Goal: Find specific page/section: Find specific page/section

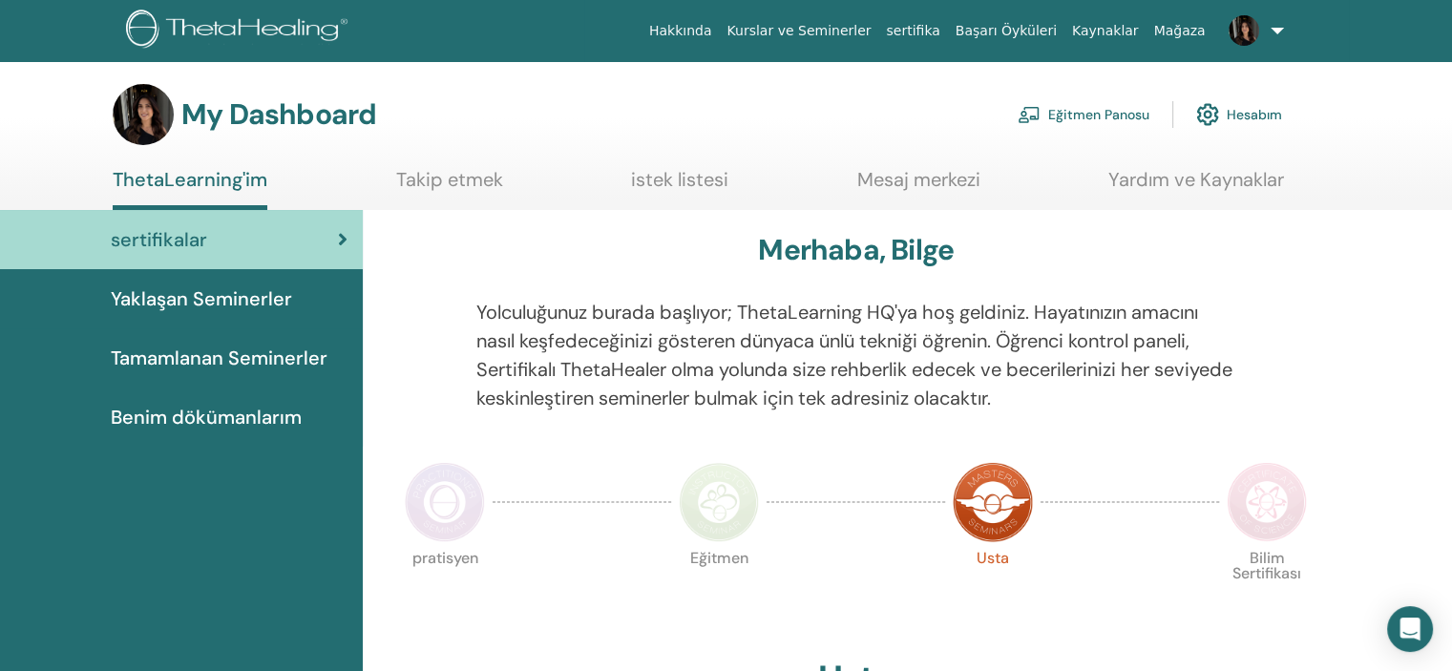
click at [1062, 125] on link "Eğitmen Panosu" at bounding box center [1084, 115] width 132 height 42
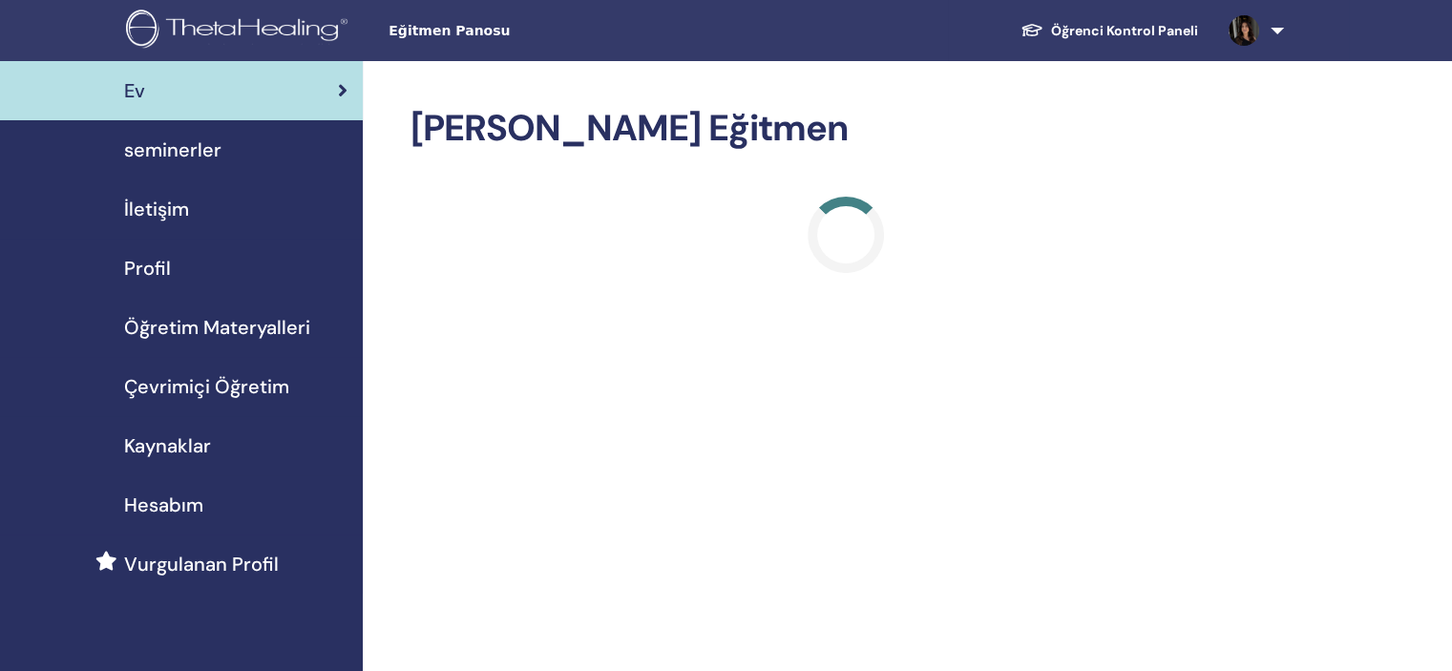
click at [187, 160] on span "seminerler" at bounding box center [172, 150] width 97 height 29
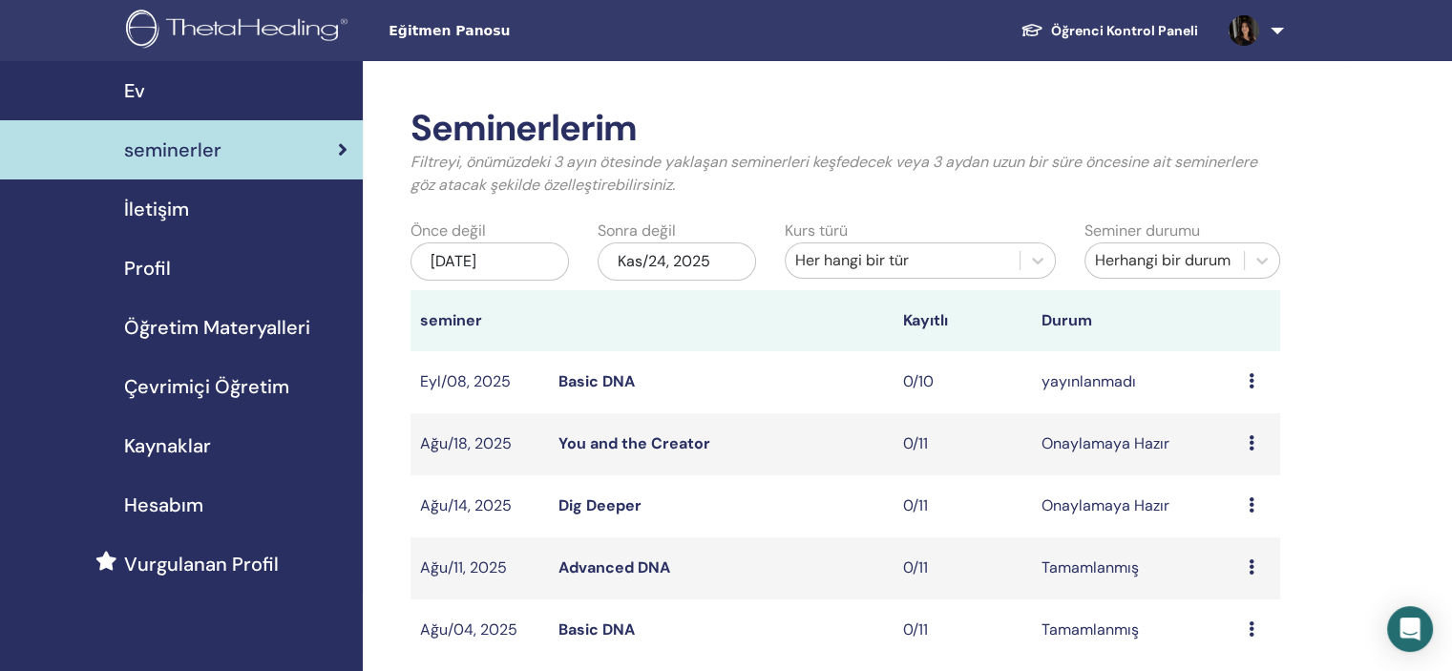
click at [133, 84] on span "Ev" at bounding box center [134, 90] width 21 height 29
